Goal: Information Seeking & Learning: Learn about a topic

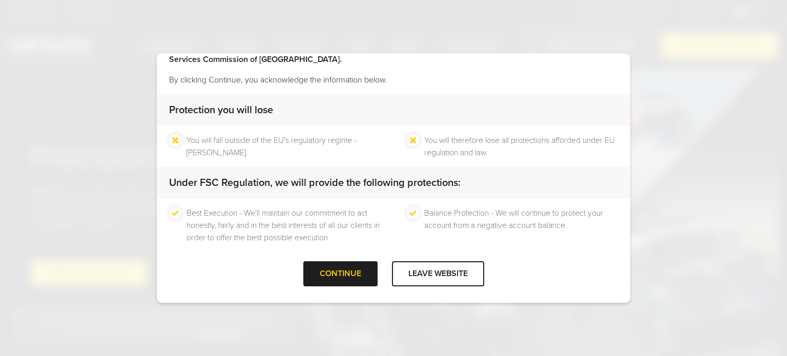
scroll to position [48, 0]
click at [322, 273] on div "CONTINUE" at bounding box center [340, 273] width 74 height 25
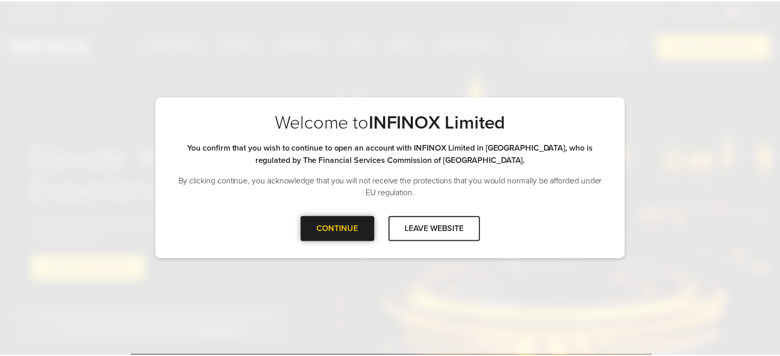
scroll to position [0, 0]
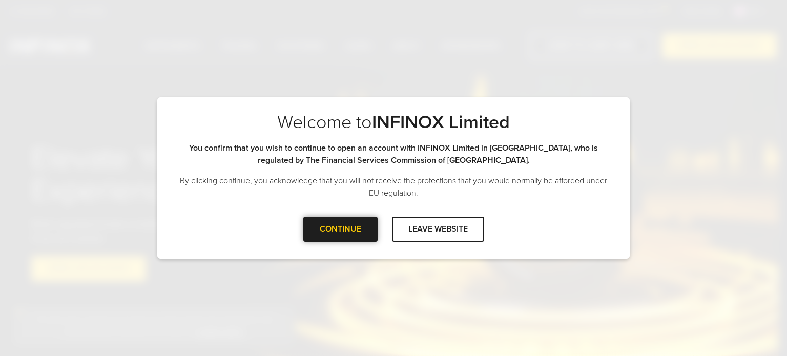
click at [331, 233] on div "CONTINUE" at bounding box center [340, 229] width 74 height 25
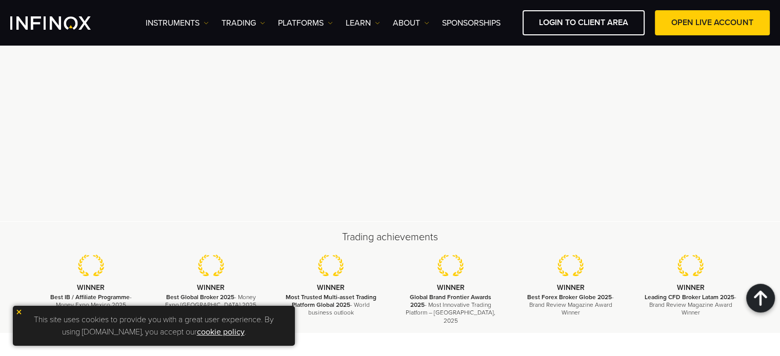
scroll to position [3178, 0]
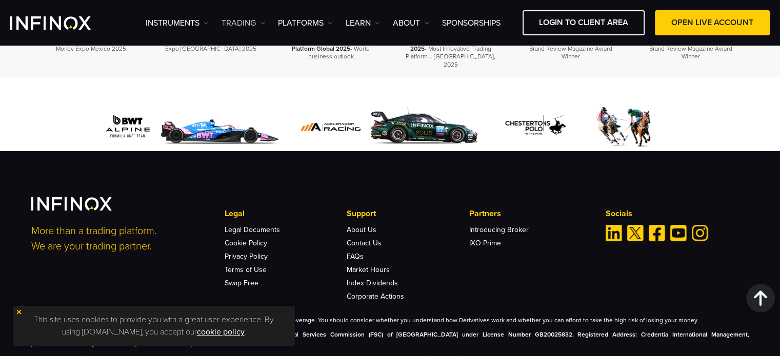
click at [246, 21] on link "TRADING" at bounding box center [243, 23] width 44 height 12
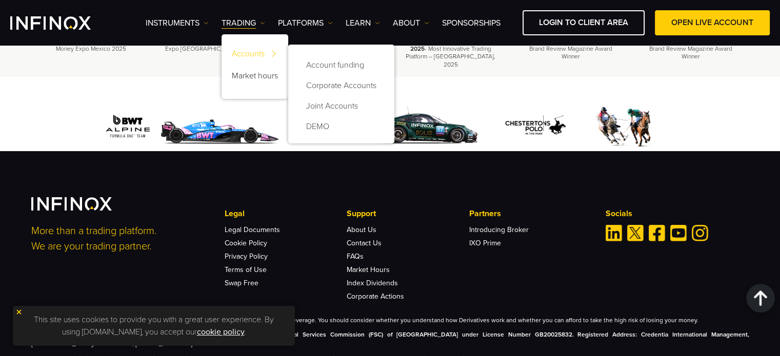
scroll to position [0, 0]
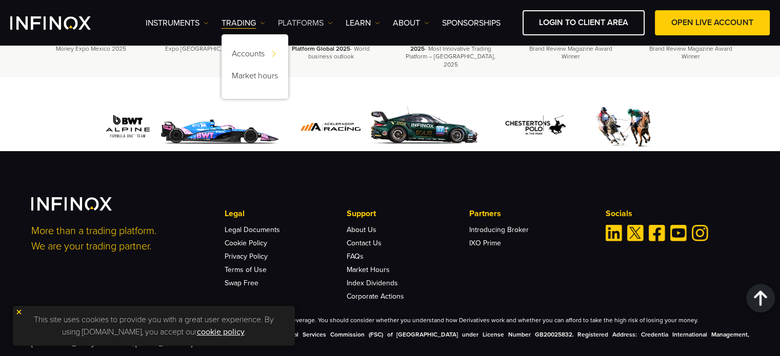
click at [304, 21] on link "PLATFORMS" at bounding box center [305, 23] width 55 height 12
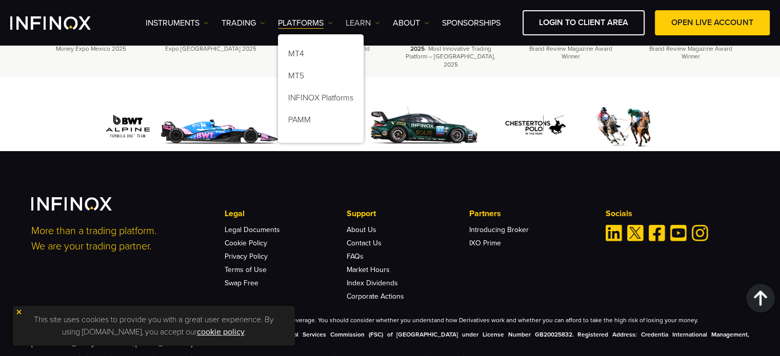
click at [364, 22] on link "Learn" at bounding box center [362, 23] width 34 height 12
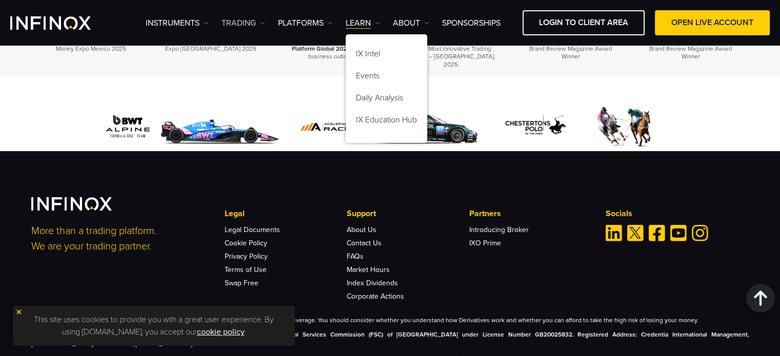
click at [245, 24] on link "TRADING" at bounding box center [243, 23] width 44 height 12
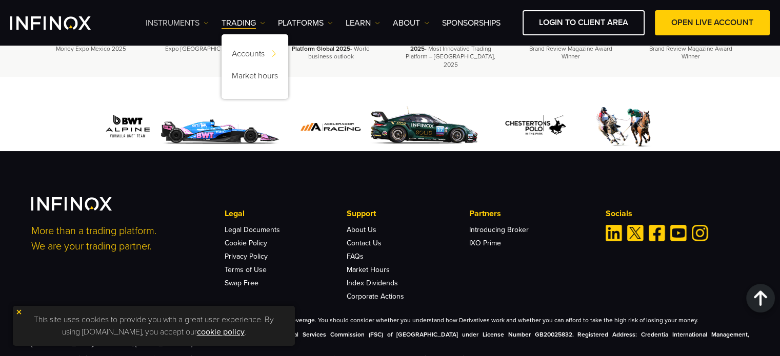
click at [205, 24] on img at bounding box center [205, 23] width 5 height 5
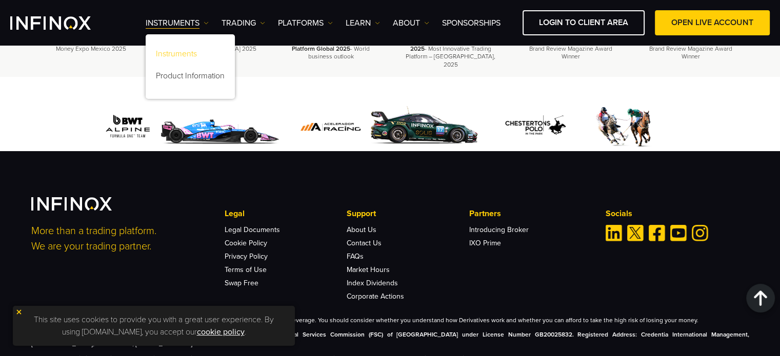
click at [179, 57] on link "Instruments" at bounding box center [190, 56] width 89 height 22
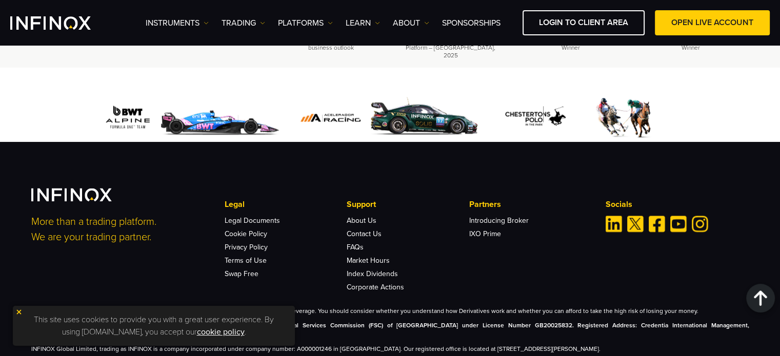
scroll to position [1506, 0]
